Goal: Task Accomplishment & Management: Use online tool/utility

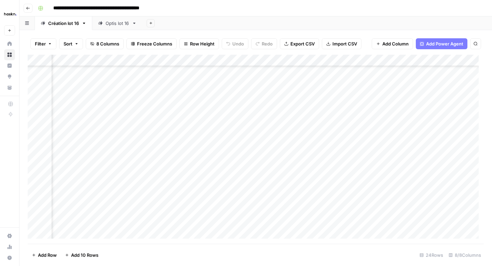
scroll to position [97, 308]
click at [27, 4] on button "Go back" at bounding box center [28, 8] width 9 height 9
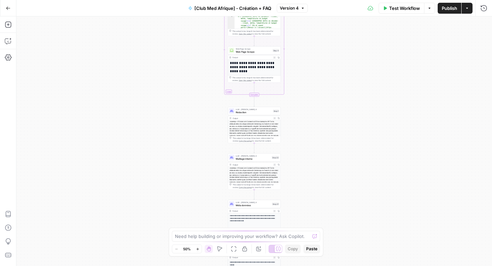
click at [2, 11] on button "Go Back" at bounding box center [8, 8] width 12 height 12
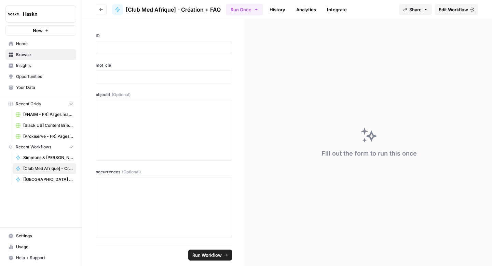
click at [102, 8] on icon "button" at bounding box center [101, 10] width 4 height 4
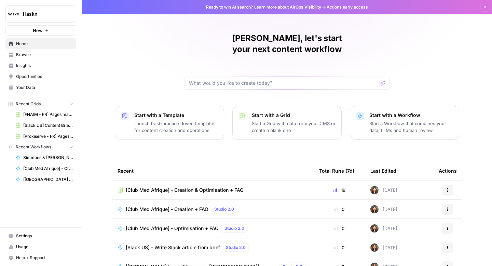
click at [40, 53] on span "Browse" at bounding box center [44, 55] width 57 height 6
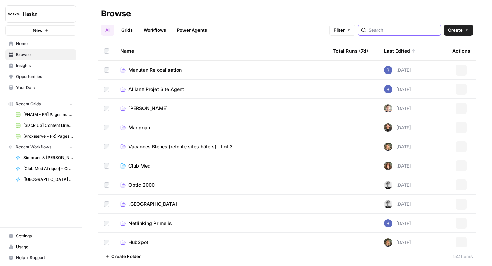
click at [392, 28] on input "search" at bounding box center [403, 30] width 69 height 7
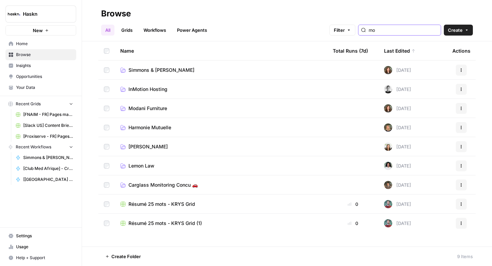
type input "mo"
click at [148, 114] on td "Modani Furniture" at bounding box center [221, 108] width 213 height 19
click at [148, 110] on span "Modani Furniture" at bounding box center [148, 108] width 39 height 7
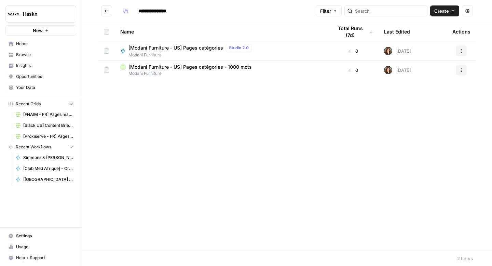
click at [189, 46] on span "[Modani Furniture - US] Pages catégories" at bounding box center [176, 47] width 95 height 7
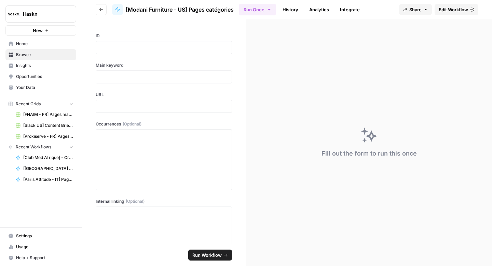
click at [459, 13] on link "Edit Workflow" at bounding box center [457, 9] width 44 height 11
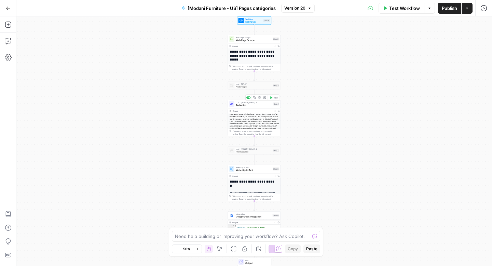
click at [245, 104] on span "Rédaction" at bounding box center [254, 105] width 36 height 3
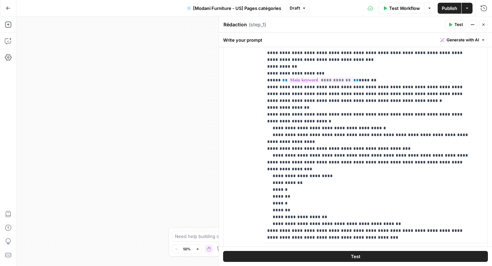
scroll to position [21, 0]
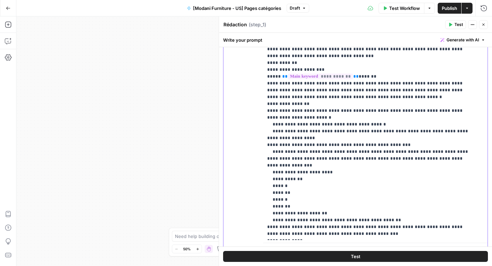
click at [371, 212] on p "**********" at bounding box center [370, 168] width 206 height 451
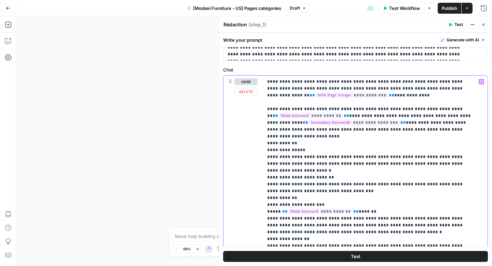
scroll to position [2, 0]
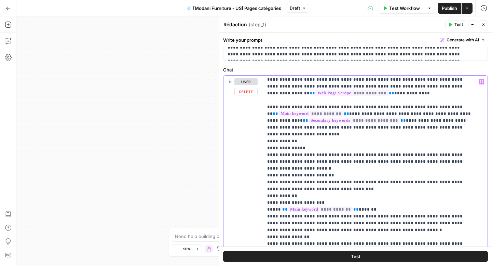
drag, startPoint x: 373, startPoint y: 105, endPoint x: 343, endPoint y: 107, distance: 30.1
copy p "**********"
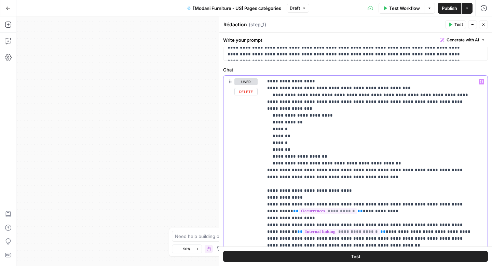
click at [342, 169] on p "**********" at bounding box center [370, 119] width 206 height 465
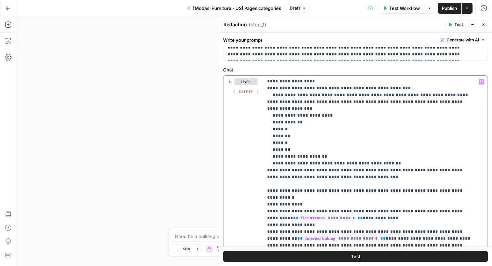
click at [406, 170] on p "**********" at bounding box center [370, 119] width 206 height 465
click at [474, 170] on div "**********" at bounding box center [372, 215] width 219 height 279
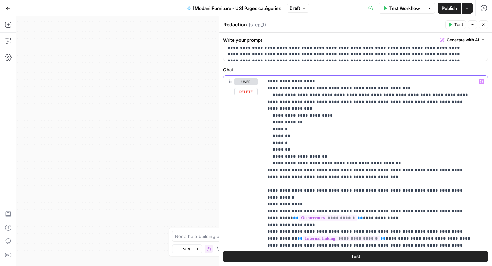
drag, startPoint x: 470, startPoint y: 170, endPoint x: 269, endPoint y: 172, distance: 201.4
click at [269, 172] on p "**********" at bounding box center [370, 119] width 206 height 465
copy p "**********"
click at [440, 169] on p "**********" at bounding box center [370, 119] width 206 height 465
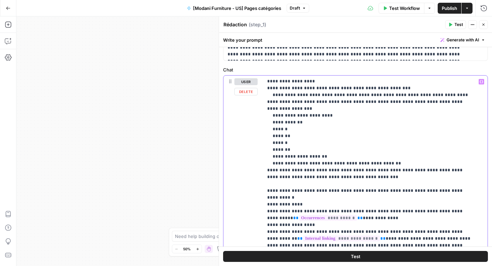
click at [440, 169] on p "**********" at bounding box center [370, 119] width 206 height 465
click at [445, 169] on p "**********" at bounding box center [370, 119] width 206 height 465
drag, startPoint x: 446, startPoint y: 169, endPoint x: 436, endPoint y: 169, distance: 9.6
click at [436, 169] on p "**********" at bounding box center [370, 119] width 206 height 465
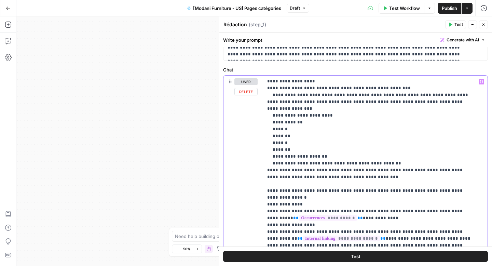
click at [309, 181] on p "**********" at bounding box center [370, 123] width 206 height 472
click at [306, 178] on p "**********" at bounding box center [370, 123] width 206 height 472
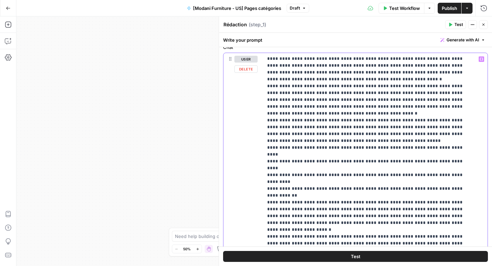
scroll to position [322, 0]
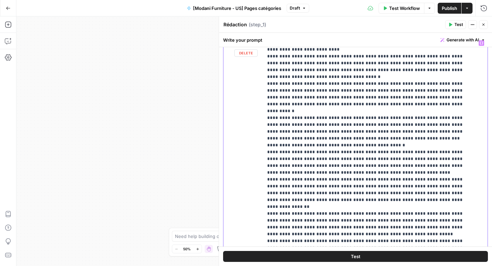
scroll to position [337, 0]
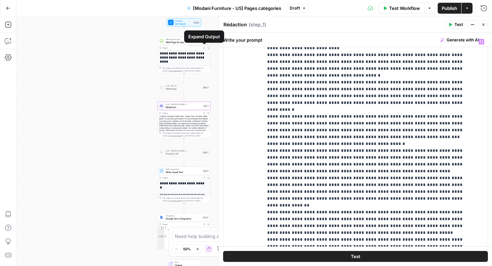
click at [204, 48] on icon "button" at bounding box center [204, 48] width 2 height 2
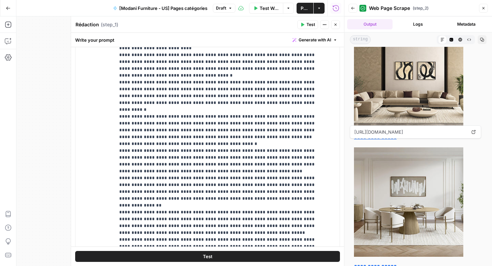
scroll to position [439, 0]
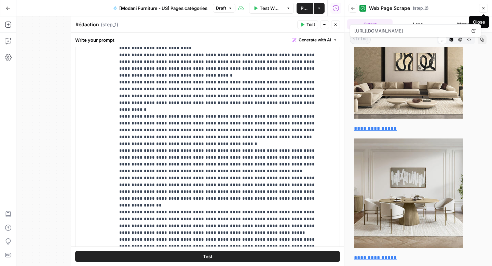
click at [482, 8] on icon "button" at bounding box center [484, 8] width 4 height 4
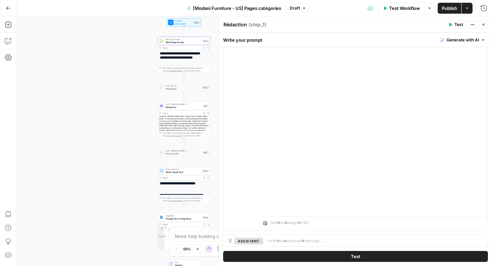
scroll to position [1959, 0]
click at [407, 8] on span "Test Workflow" at bounding box center [404, 8] width 31 height 7
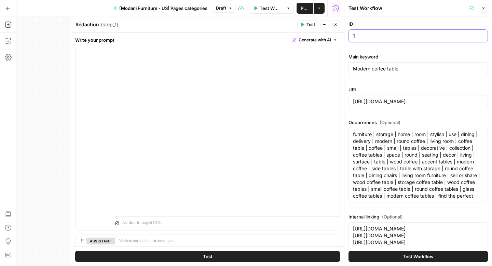
click at [366, 36] on input "1" at bounding box center [418, 35] width 131 height 7
type input "4"
click at [366, 67] on input "Modern coffee table" at bounding box center [418, 68] width 131 height 7
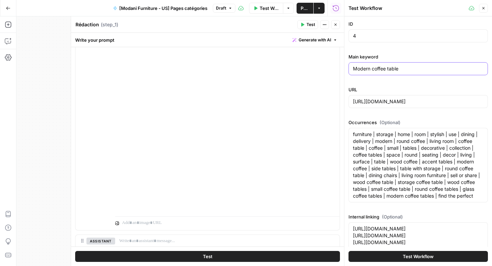
paste input "beds"
type input "Modern beds"
click at [389, 100] on input "[URL][DOMAIN_NAME]" at bounding box center [418, 101] width 131 height 7
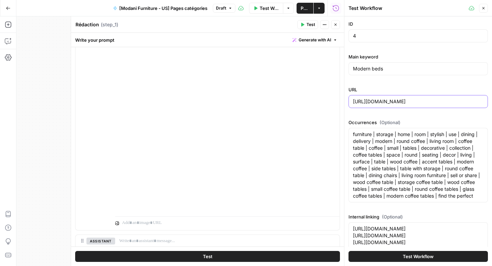
paste input "beds"
type input "[URL][DOMAIN_NAME]"
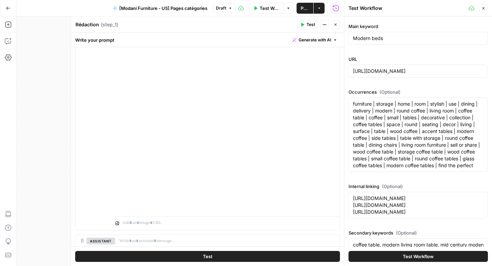
scroll to position [55, 0]
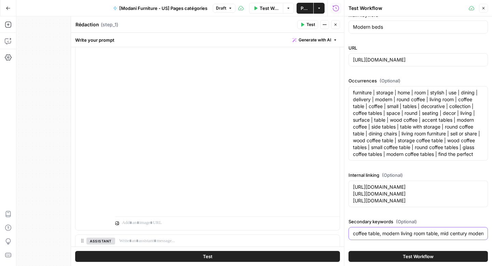
click at [417, 231] on input "coffee table, modern living room table, mid century modern coffee table" at bounding box center [418, 233] width 131 height 7
paste input "furniture, furnishing, couch, chair, modani, modern, armchairs, sofas, modernis…"
type input "furniture, furnishing, couch, chair, modani, modern, armchairs, sofas, modernis…"
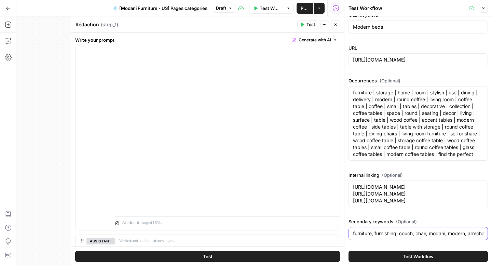
scroll to position [0, 378]
click at [436, 234] on input "furniture, furnishing, couch, chair, modani, modern, armchairs, sofas, modernis…" at bounding box center [418, 233] width 131 height 7
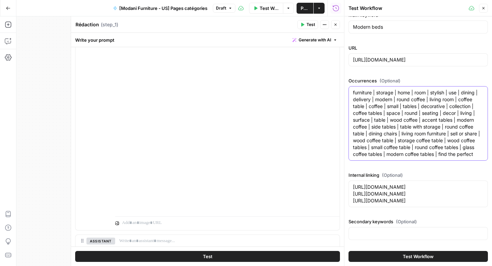
click at [374, 114] on textarea "furniture | storage | home | room | stylish | use | dining | delivery | modern …" at bounding box center [418, 123] width 131 height 68
paste textarea "wood | platform | white | furniture | storage | queen | beds | nightstands | be…"
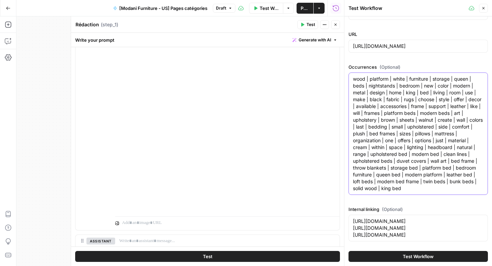
type textarea "wood | platform | white | furniture | storage | queen | beds | nightstands | be…"
click at [387, 222] on textarea "[URL][DOMAIN_NAME] [URL][DOMAIN_NAME] [URL][DOMAIN_NAME]" at bounding box center [418, 228] width 131 height 21
paste textarea ""[URL][DOMAIN_NAME] + 2 product pages [URL][DOMAIN_NAME] [URL][DOMAIN_NAME]""
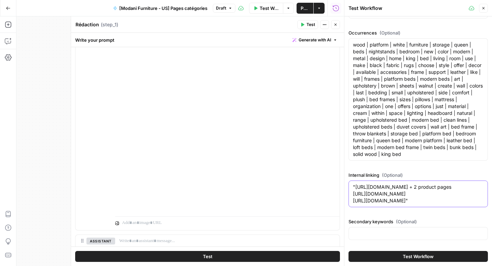
scroll to position [96, 0]
click at [355, 184] on textarea ""[URL][DOMAIN_NAME] + 2 product pages [URL][DOMAIN_NAME] [URL][DOMAIN_NAME]"" at bounding box center [418, 194] width 131 height 21
drag, startPoint x: 443, startPoint y: 180, endPoint x: 400, endPoint y: 181, distance: 43.4
click at [398, 184] on textarea "[URL][DOMAIN_NAME] + 2 product pages [URL][DOMAIN_NAME] [URL][DOMAIN_NAME]"" at bounding box center [418, 194] width 131 height 21
click at [386, 201] on textarea "[URL][DOMAIN_NAME] [URL][DOMAIN_NAME] [URL][DOMAIN_NAME]"" at bounding box center [418, 194] width 131 height 21
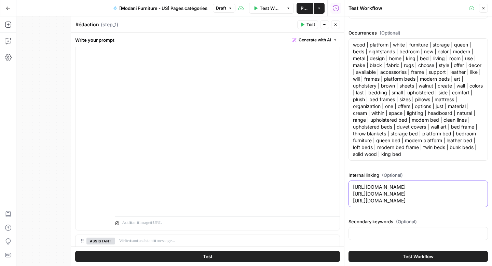
type textarea "[URL][DOMAIN_NAME] [URL][DOMAIN_NAME] [URL][DOMAIN_NAME]"
click at [398, 254] on button "Test Workflow" at bounding box center [418, 256] width 139 height 11
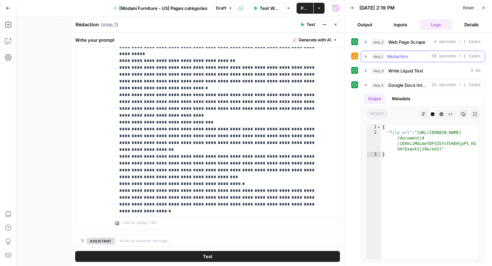
click at [367, 59] on button "step_1 Rédaction 59 seconds / 1 tasks" at bounding box center [423, 56] width 124 height 11
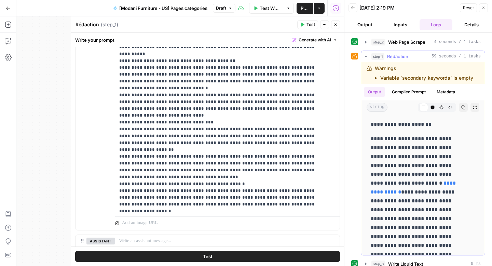
click at [363, 55] on icon "button" at bounding box center [365, 56] width 5 height 5
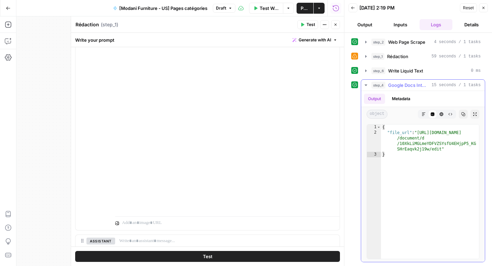
type textarea "**********"
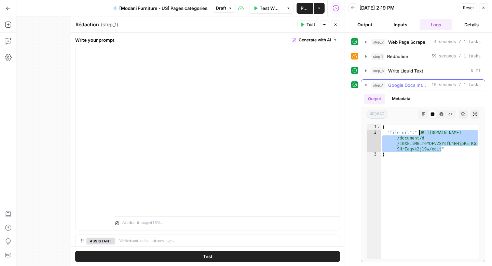
drag, startPoint x: 442, startPoint y: 150, endPoint x: 420, endPoint y: 134, distance: 27.4
click at [420, 134] on div "{ "file_url" : "[URL][DOMAIN_NAME] /document/d /10XkLiMGLmeYDFVZSYsfU4EHjpP5_KG…" at bounding box center [430, 196] width 98 height 145
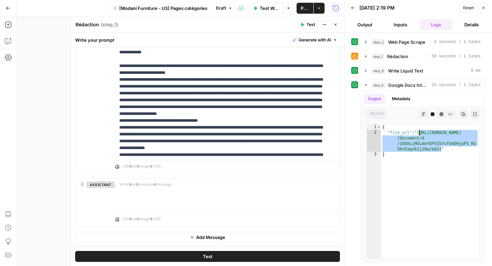
scroll to position [75, 0]
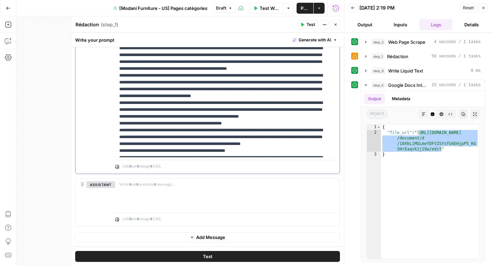
scroll to position [676, 0]
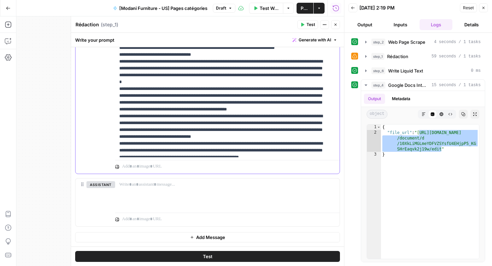
scroll to position [823, 0]
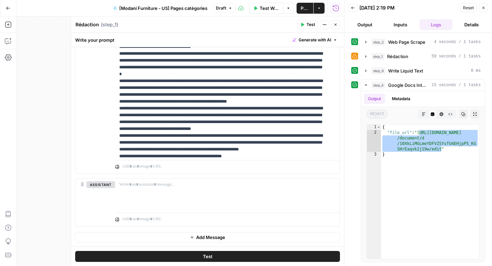
click at [112, 136] on div "**********" at bounding box center [208, 26] width 264 height 295
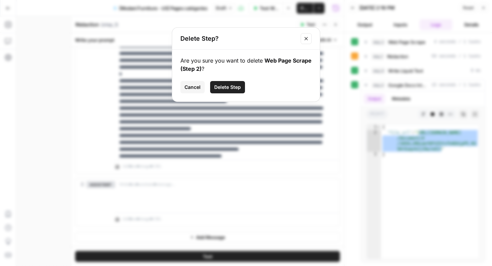
click at [307, 40] on icon "Close modal" at bounding box center [306, 38] width 5 height 5
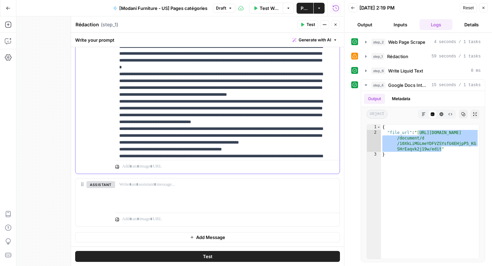
scroll to position [822, 0]
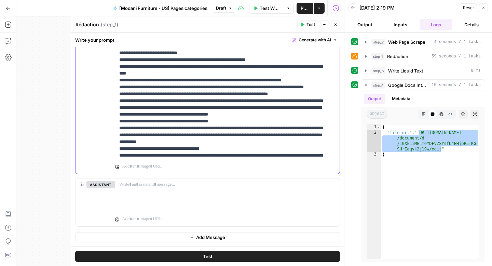
scroll to position [1456, 0]
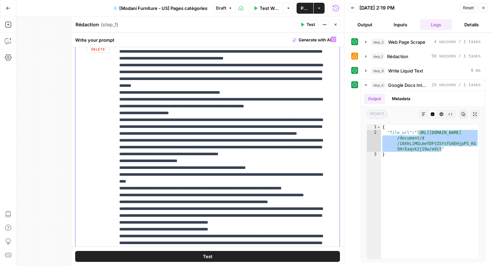
scroll to position [1003, 0]
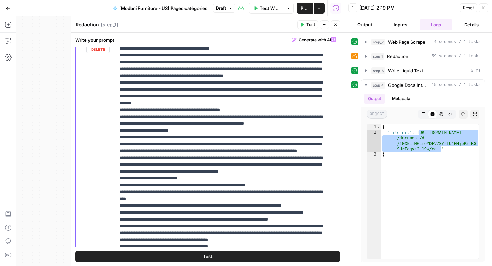
click at [119, 111] on div "**********" at bounding box center [224, 172] width 219 height 279
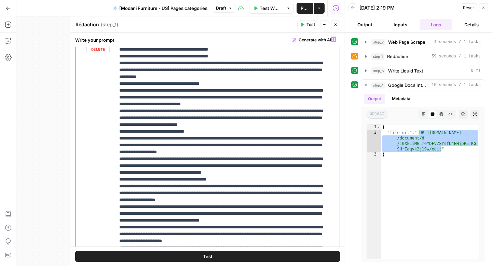
scroll to position [1841, 0]
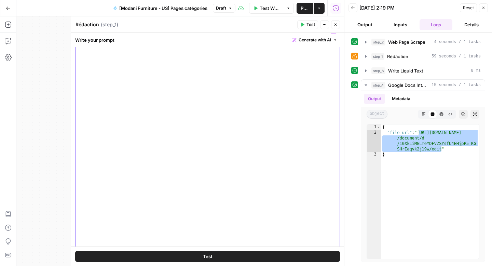
scroll to position [349, 0]
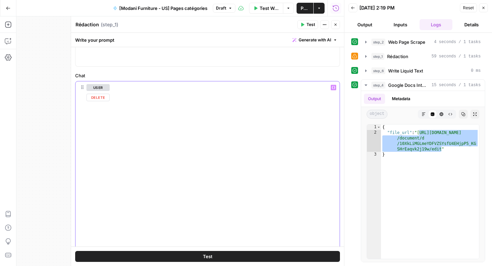
click at [115, 177] on div "**********" at bounding box center [224, 220] width 219 height 279
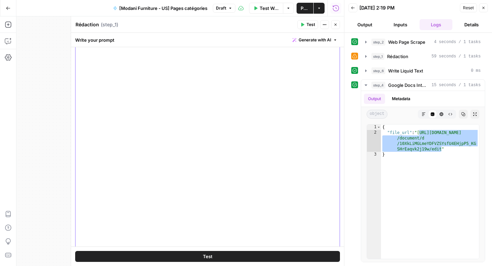
scroll to position [375, 0]
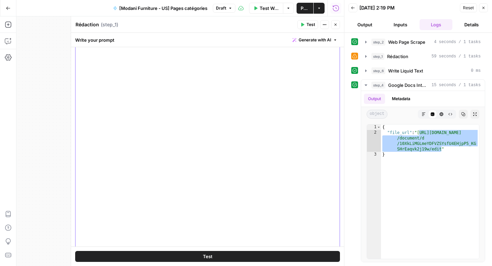
scroll to position [375, 0]
click at [281, 254] on button "Test" at bounding box center [207, 256] width 265 height 11
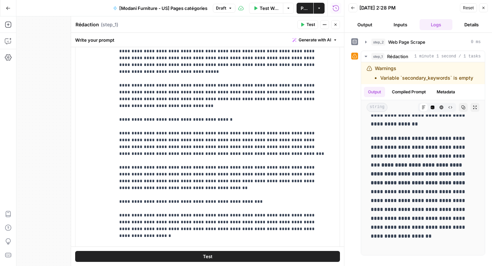
scroll to position [2626, 0]
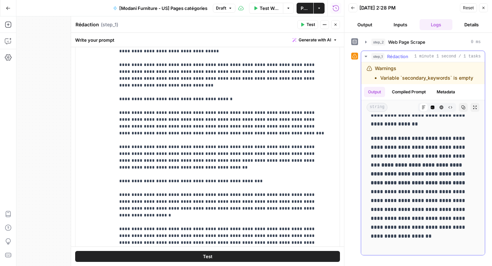
click at [365, 55] on icon "button" at bounding box center [365, 56] width 5 height 5
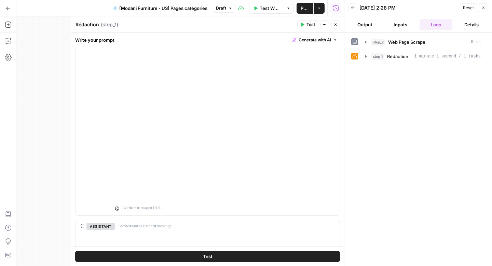
scroll to position [494, 0]
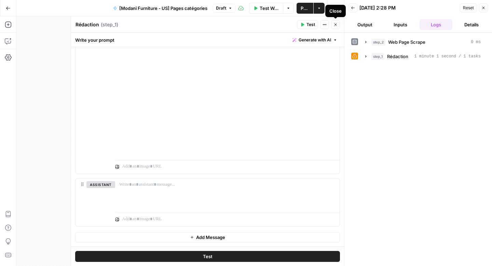
click at [337, 22] on button "Close" at bounding box center [335, 24] width 9 height 9
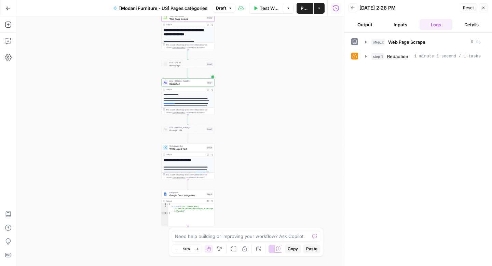
click at [265, 13] on button "Test Workflow" at bounding box center [266, 8] width 35 height 11
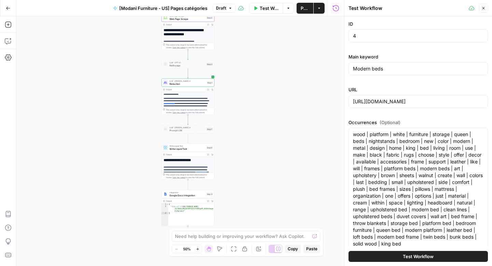
click at [376, 259] on button "Test Workflow" at bounding box center [418, 256] width 139 height 11
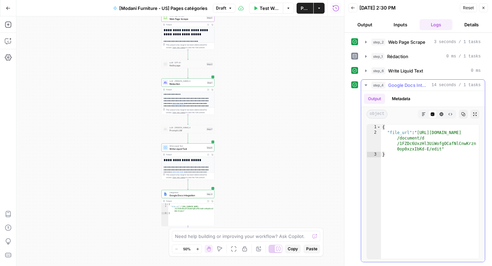
type textarea "**********"
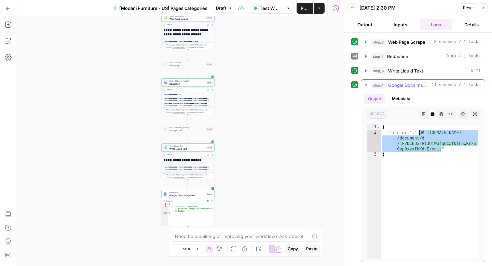
drag, startPoint x: 442, startPoint y: 150, endPoint x: 419, endPoint y: 134, distance: 28.5
click at [419, 134] on div "{ "file_url" : "[URL][DOMAIN_NAME] /document/d /1FZDc6UxzHl3UiWofgOCafNlCnwKrzn…" at bounding box center [430, 196] width 98 height 145
click at [193, 84] on span "Rédaction" at bounding box center [188, 83] width 36 height 3
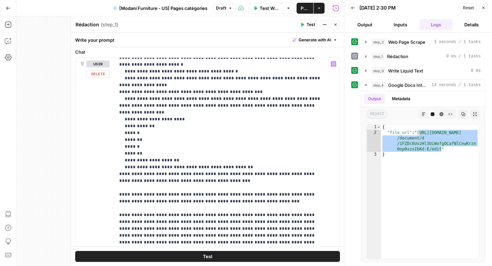
scroll to position [179, 0]
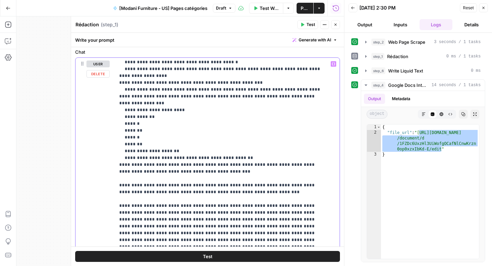
click at [117, 163] on div "**********" at bounding box center [224, 197] width 219 height 279
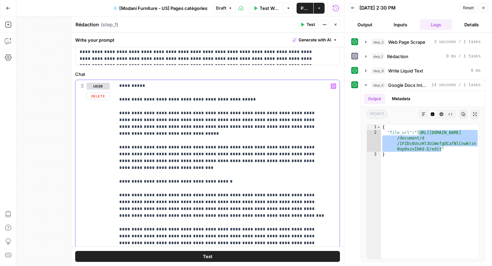
scroll to position [295, 0]
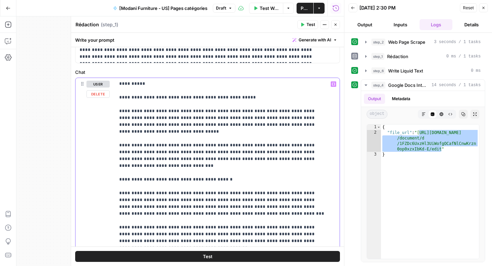
copy p "**********"
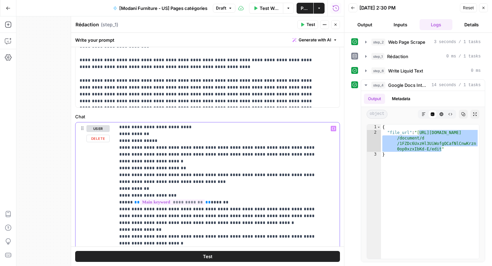
scroll to position [56, 0]
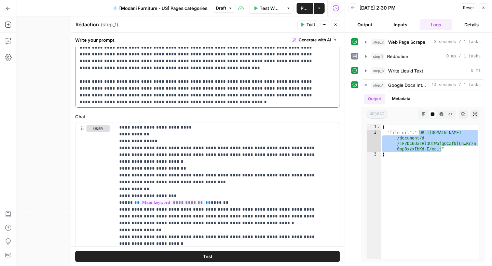
scroll to position [735, 0]
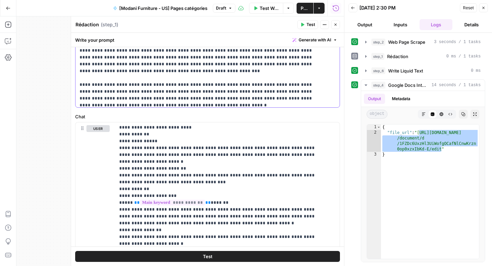
drag, startPoint x: 80, startPoint y: 78, endPoint x: 183, endPoint y: 73, distance: 103.0
drag, startPoint x: 132, startPoint y: 78, endPoint x: 110, endPoint y: 78, distance: 22.2
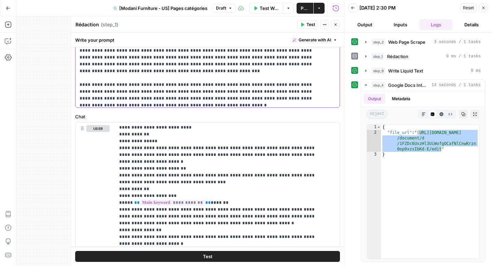
click at [253, 259] on button "Test" at bounding box center [207, 256] width 265 height 11
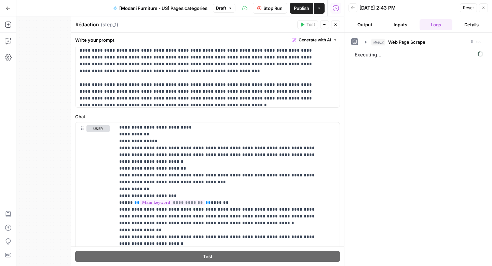
click at [275, 9] on span "Stop Run" at bounding box center [273, 8] width 19 height 7
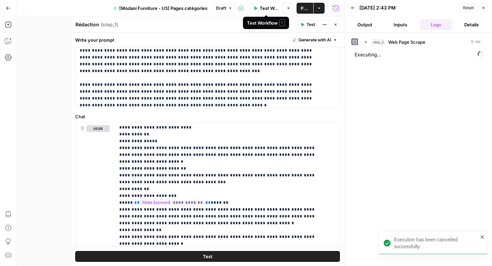
click at [270, 9] on span "Test Workflow" at bounding box center [269, 8] width 19 height 7
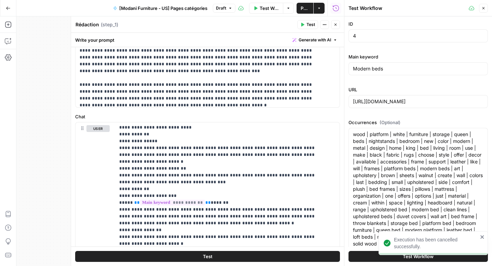
click at [439, 258] on div "Execution has been cancelled successfully." at bounding box center [431, 259] width 109 height 3
click at [430, 259] on div "Execution has been cancelled successfully." at bounding box center [431, 259] width 109 height 3
click at [360, 258] on button "Test Workflow" at bounding box center [418, 256] width 139 height 11
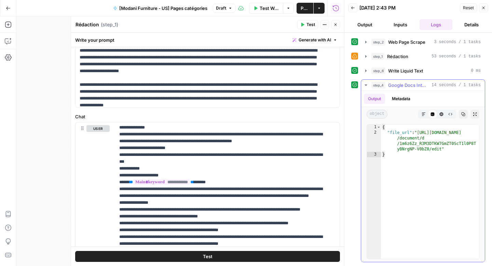
type textarea "**********"
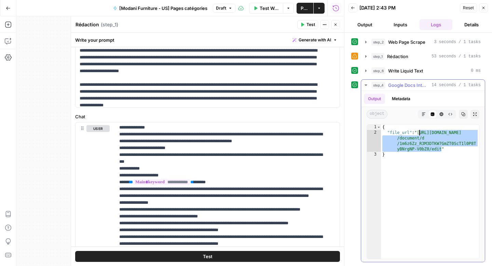
drag, startPoint x: 442, startPoint y: 150, endPoint x: 419, endPoint y: 132, distance: 29.4
click at [419, 132] on div "{ "file_url" : "[URL][DOMAIN_NAME] /document/d /1m6z6Zz_R3M3DTKW7GmZT0ScT1l0P8T…" at bounding box center [430, 196] width 98 height 145
click at [260, 10] on span "Test Workflow" at bounding box center [269, 8] width 19 height 7
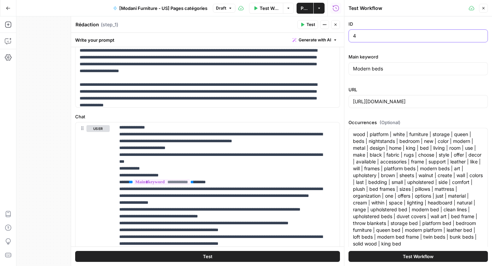
click at [365, 38] on input "4" at bounding box center [418, 35] width 131 height 7
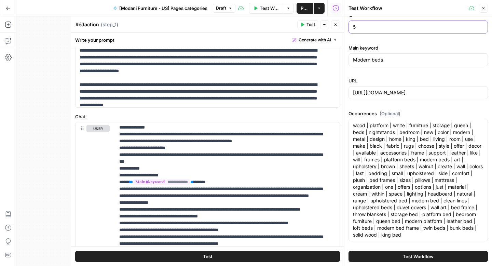
type input "5"
click at [390, 60] on input "Modern beds" at bounding box center [418, 59] width 131 height 7
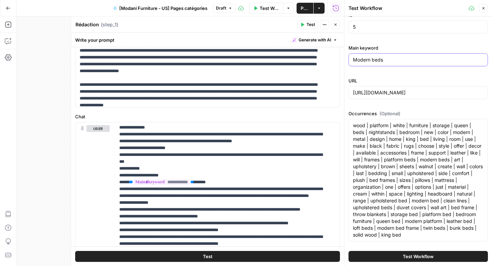
click at [390, 60] on input "Modern beds" at bounding box center [418, 59] width 131 height 7
paste input "dining table"
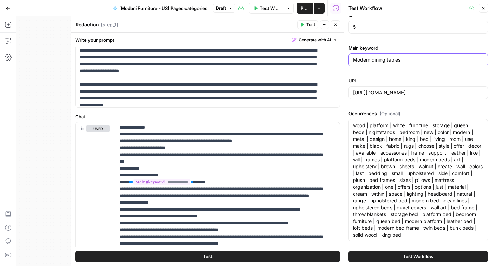
type input "Modern dining tables"
click at [374, 178] on textarea "wood | platform | white | furniture | storage | queen | beds | nightstands | be…" at bounding box center [418, 180] width 131 height 116
paste textarea "room | kitchen | brown | outdoor | wood | black | white | storage | dining tabl…"
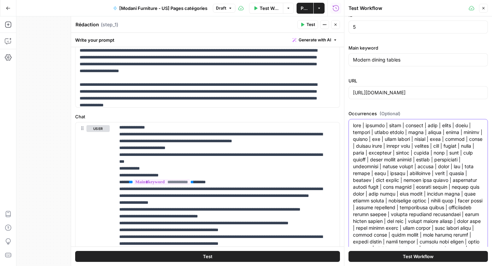
scroll to position [10, 0]
type textarea "room | kitchen | brown | outdoor | wood | black | white | storage | dining tabl…"
click at [390, 93] on input "[URL][DOMAIN_NAME]" at bounding box center [418, 92] width 131 height 7
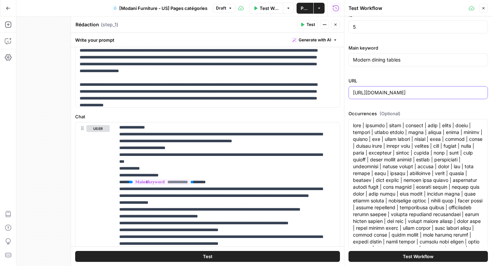
click at [390, 93] on input "[URL][DOMAIN_NAME]" at bounding box center [418, 92] width 131 height 7
paste input "dining-table"
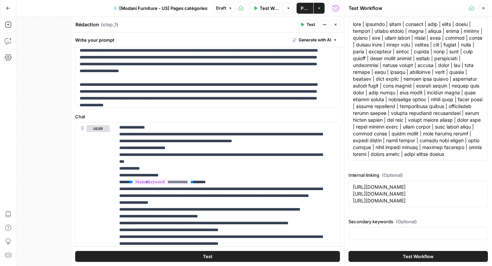
scroll to position [9, 0]
type input "[URL][DOMAIN_NAME]"
click at [409, 235] on input "Secondary keywords (Optional)" at bounding box center [418, 233] width 131 height 7
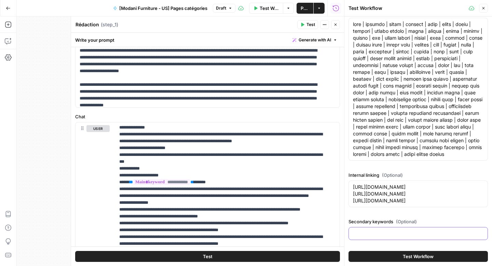
paste input "dining room table, kitchen table"
type input "dining room table, kitchen table"
click at [376, 190] on textarea "[URL][DOMAIN_NAME] [URL][DOMAIN_NAME] [URL][DOMAIN_NAME]" at bounding box center [418, 194] width 131 height 21
paste textarea ""[URL][DOMAIN_NAME] + 3 product pages [URL][DOMAIN_NAME] ""
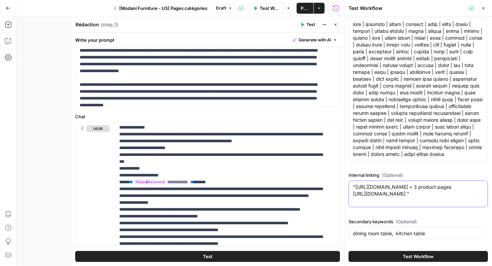
scroll to position [110, 0]
drag, startPoint x: 449, startPoint y: 188, endPoint x: 404, endPoint y: 190, distance: 45.2
click at [404, 190] on textarea ""[URL][DOMAIN_NAME] + 3 product pages [URL][DOMAIN_NAME]" at bounding box center [418, 191] width 131 height 14
click at [356, 188] on textarea ""[URL][DOMAIN_NAME] [URL][DOMAIN_NAME]" at bounding box center [418, 191] width 131 height 14
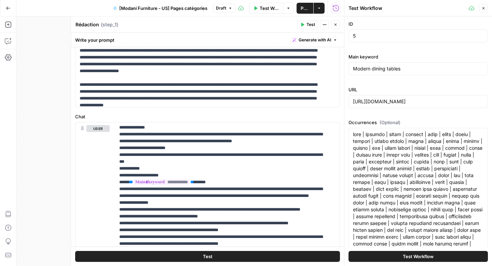
scroll to position [0, 0]
type textarea "[URL][DOMAIN_NAME] [URL][DOMAIN_NAME]"
click at [397, 258] on button "Test Workflow" at bounding box center [418, 256] width 139 height 11
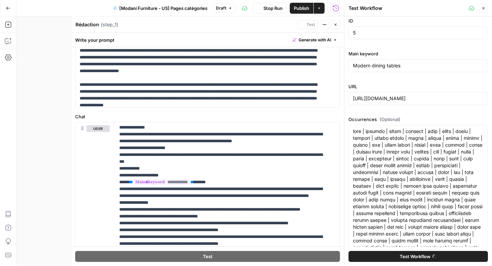
scroll to position [3, 0]
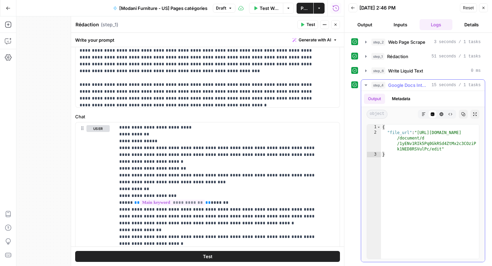
type textarea "**********"
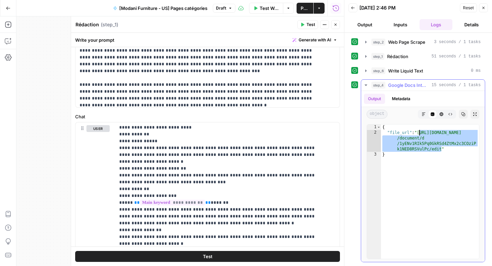
drag, startPoint x: 441, startPoint y: 151, endPoint x: 419, endPoint y: 134, distance: 28.2
click at [419, 134] on div "{ "file_url" : "[URL][DOMAIN_NAME] /document/d /1yENv1RIk5Pq0GkRSd4ZtMx2c3COziP…" at bounding box center [430, 196] width 98 height 145
click at [305, 11] on span "Publish" at bounding box center [305, 8] width 9 height 7
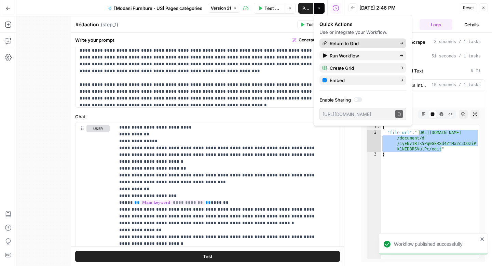
click at [337, 42] on span "Return to Grid" at bounding box center [362, 43] width 64 height 7
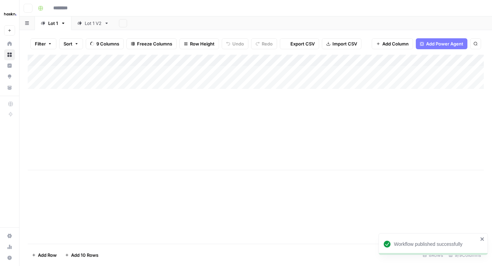
type input "**********"
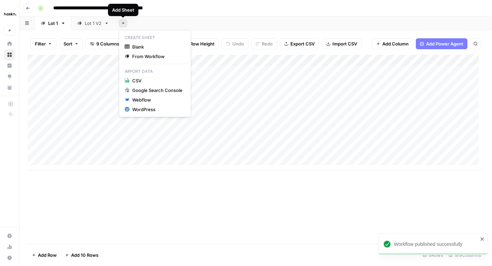
click at [123, 23] on icon "button" at bounding box center [123, 23] width 4 height 4
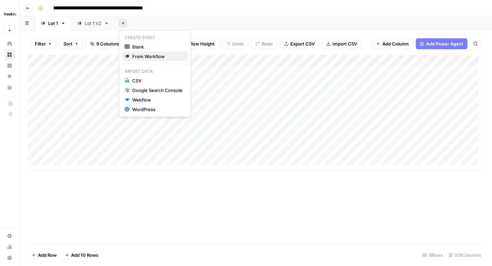
click at [144, 53] on span "From Workflow" at bounding box center [157, 56] width 50 height 7
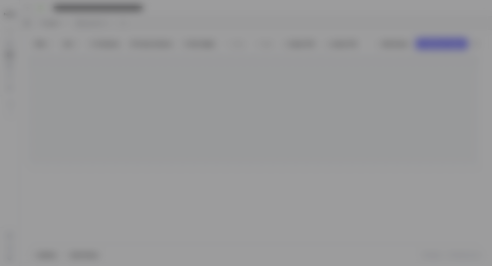
click at [176, 62] on input "text" at bounding box center [246, 63] width 158 height 7
click at [174, 64] on input "text" at bounding box center [246, 63] width 158 height 7
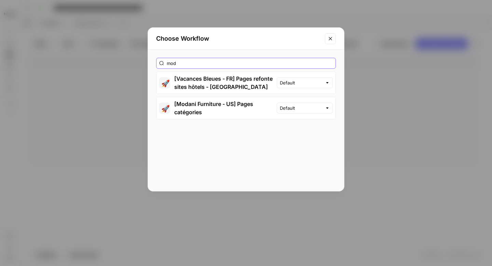
type input "mod"
click at [208, 105] on button "🚀 [Modani Furniture - US] Pages catégories" at bounding box center [217, 108] width 120 height 22
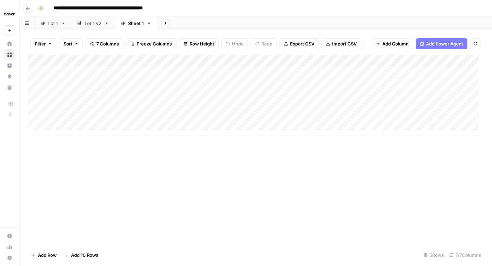
click at [138, 23] on div "Sheet 1" at bounding box center [136, 23] width 16 height 7
click at [137, 26] on div "Sheet 1" at bounding box center [136, 23] width 16 height 7
click at [147, 24] on icon "button" at bounding box center [149, 23] width 5 height 5
click at [158, 37] on div "Rename Sheet" at bounding box center [173, 36] width 43 height 7
click at [141, 25] on input "*******" at bounding box center [136, 23] width 16 height 9
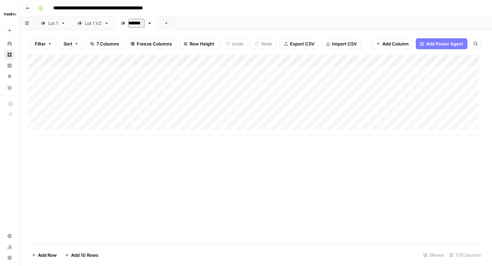
click at [141, 25] on input "*******" at bounding box center [136, 23] width 16 height 9
type input "*"
type input "*****"
